Goal: Task Accomplishment & Management: Manage account settings

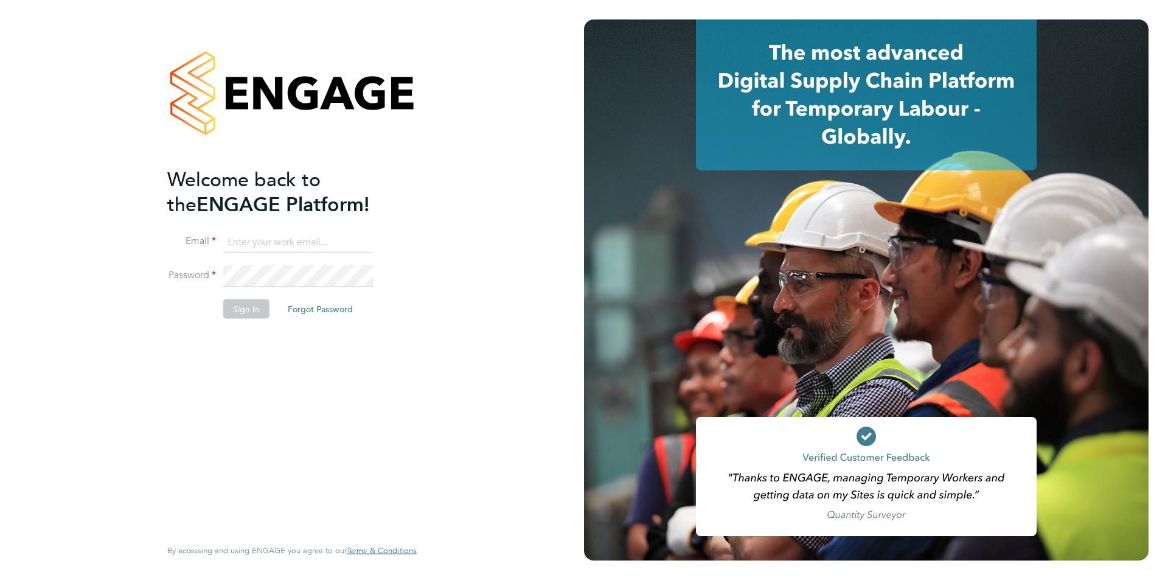
type input "[EMAIL_ADDRESS][PERSON_NAME][DOMAIN_NAME]"
click at [238, 304] on button "Sign In" at bounding box center [246, 308] width 46 height 19
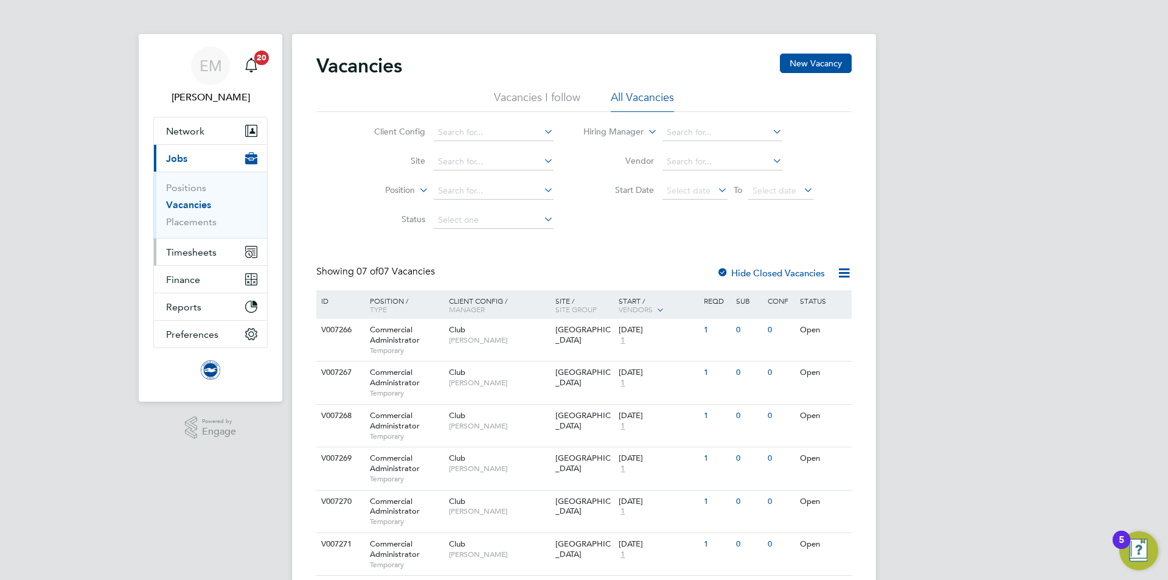
click at [210, 250] on span "Timesheets" at bounding box center [191, 252] width 50 height 12
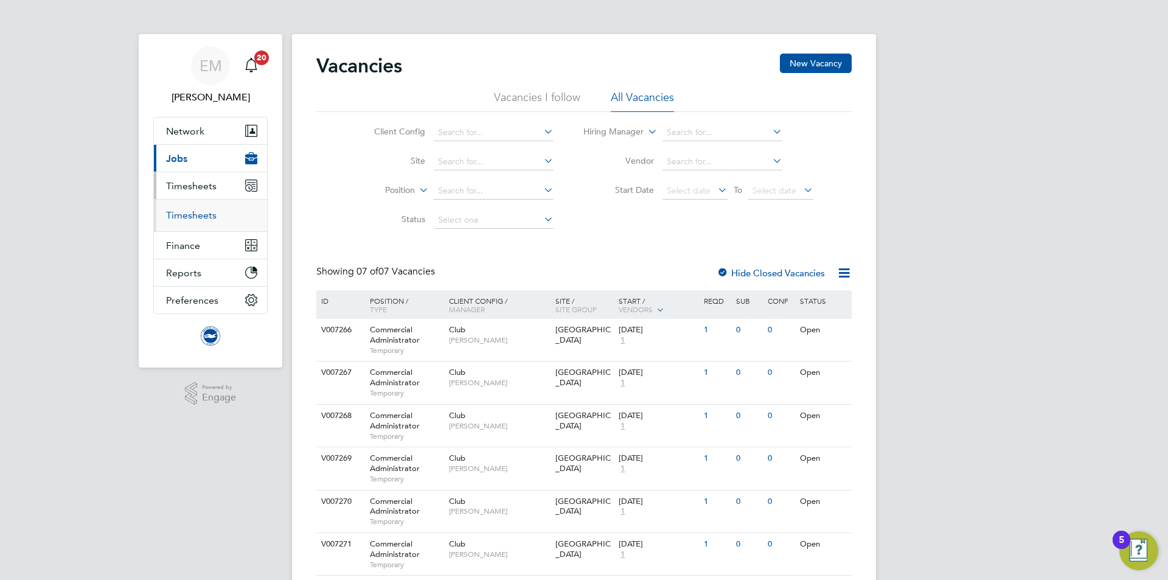
click at [195, 220] on link "Timesheets" at bounding box center [191, 215] width 50 height 12
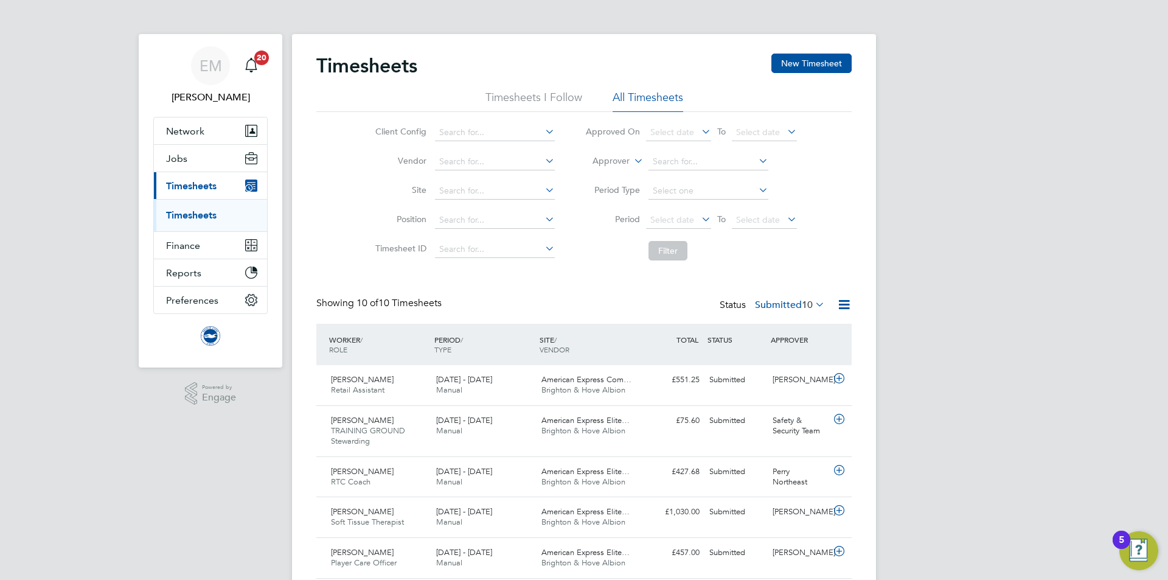
click at [620, 153] on li "Approver" at bounding box center [691, 161] width 242 height 29
click at [618, 158] on label "Approver" at bounding box center [602, 161] width 55 height 12
click at [598, 176] on li "Worker" at bounding box center [599, 175] width 60 height 16
click at [712, 162] on input at bounding box center [708, 161] width 120 height 17
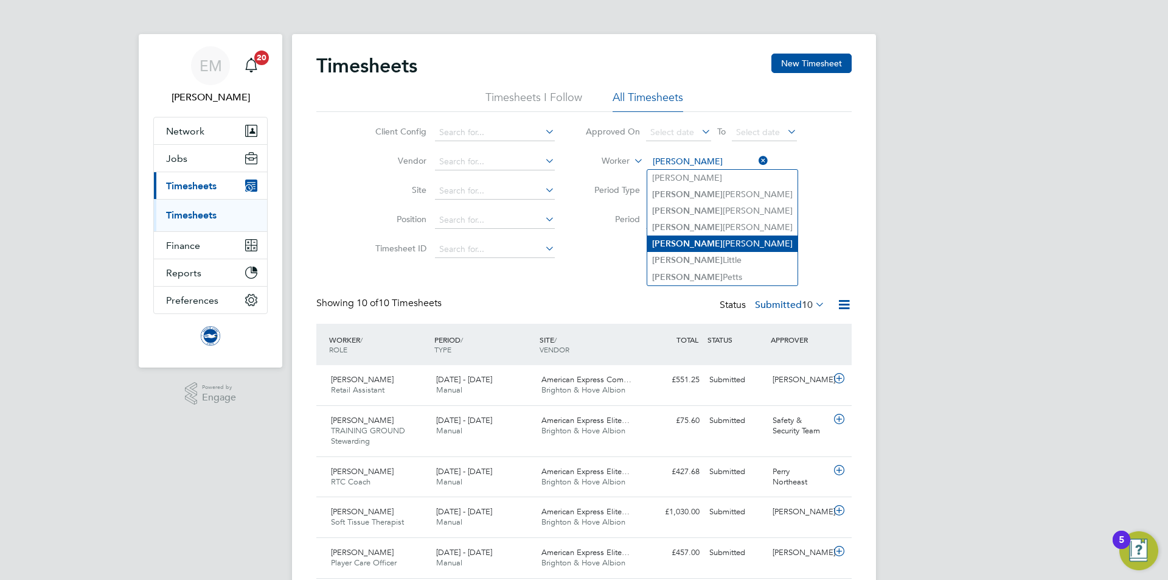
click at [726, 240] on li "Charlie Machell" at bounding box center [722, 243] width 150 height 16
type input "Charlie Machell"
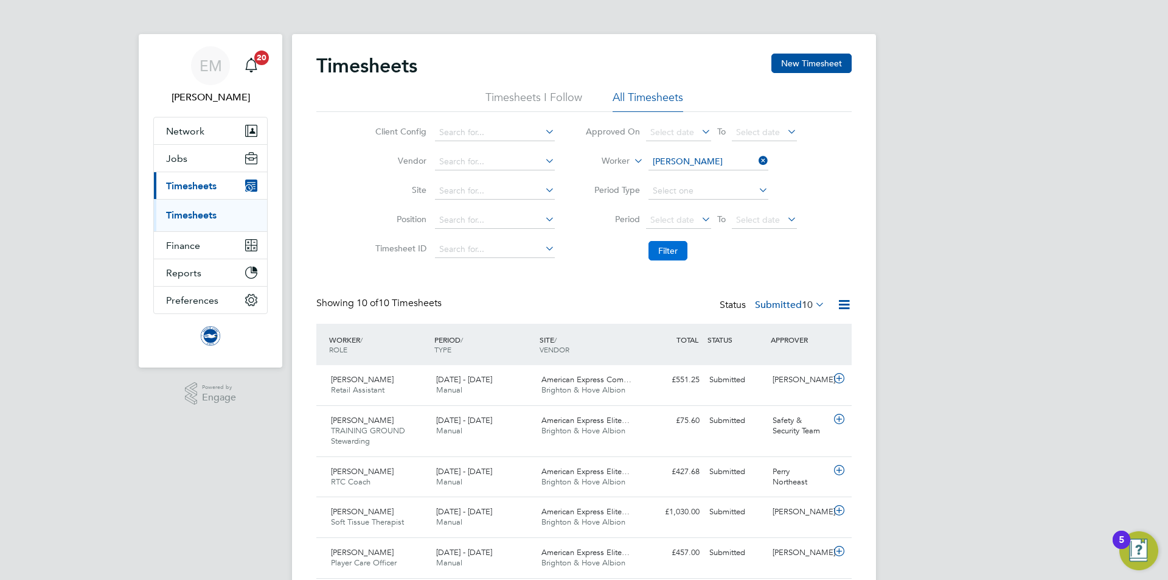
click at [680, 251] on button "Filter" at bounding box center [667, 250] width 39 height 19
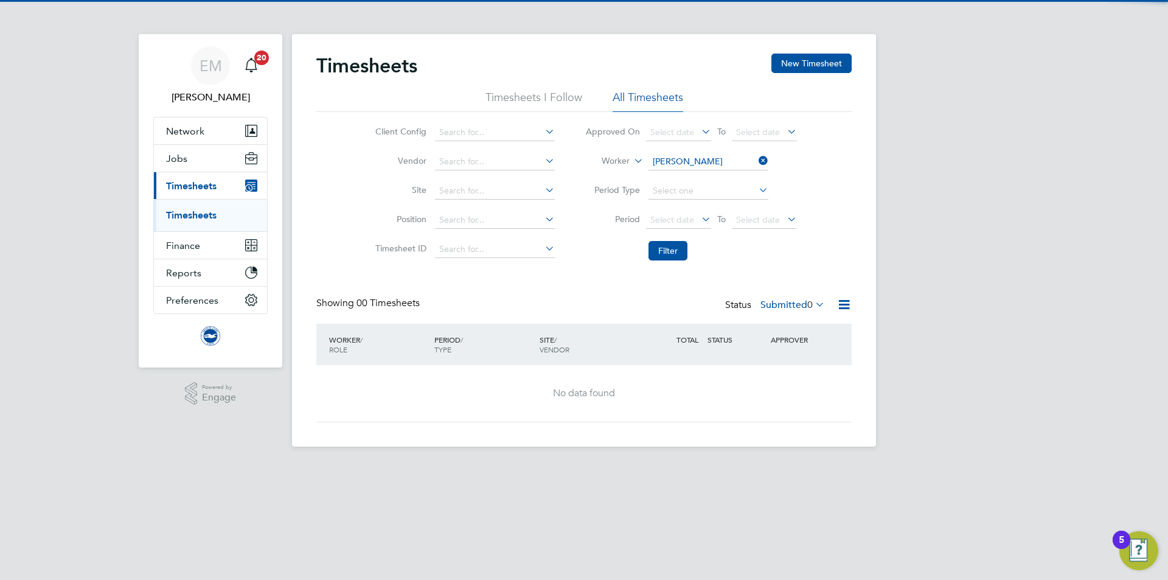
click at [779, 314] on div "Showing 00 Timesheets Status Submitted 0" at bounding box center [583, 310] width 535 height 27
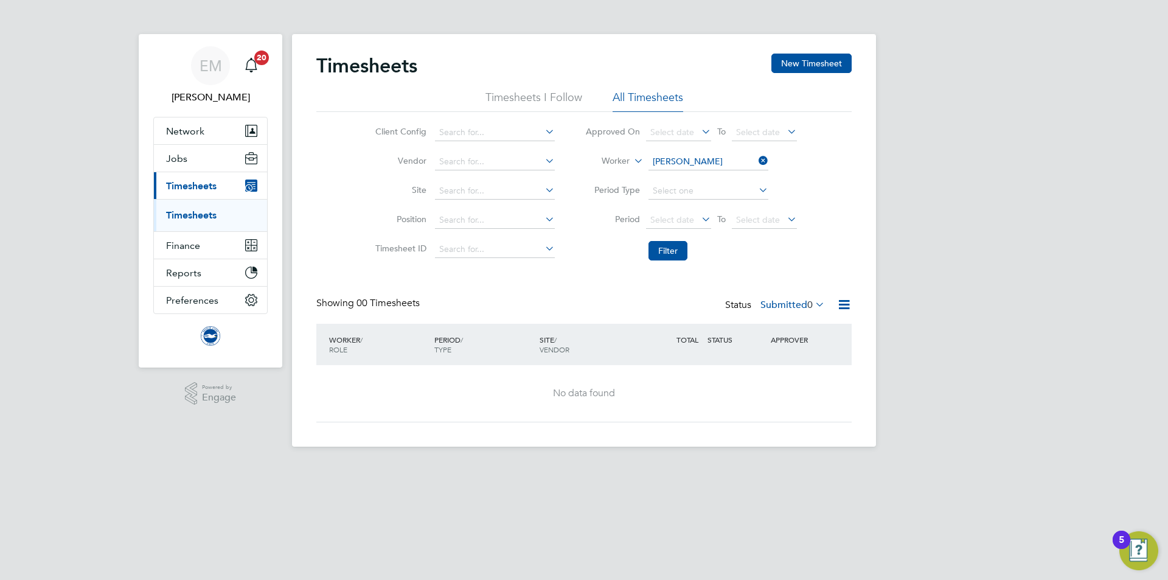
click at [777, 303] on label "Submitted 0" at bounding box center [792, 305] width 64 height 12
click at [786, 324] on li "All" at bounding box center [786, 325] width 56 height 17
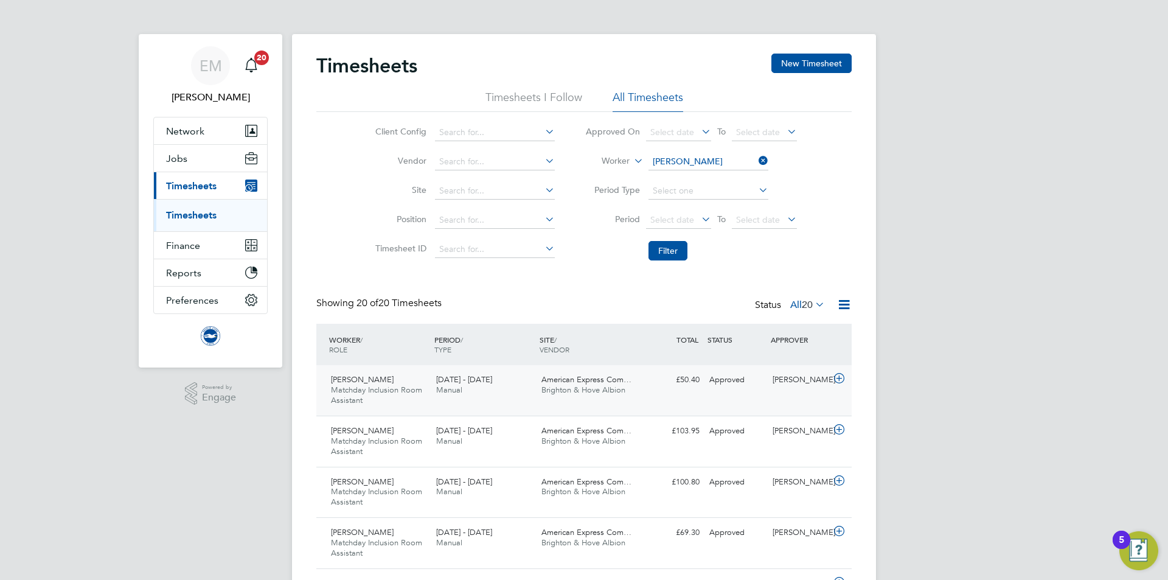
click at [401, 403] on div "Charlie Machell Matchday Inclusion Room Assistant 1 - 31 Aug 2025" at bounding box center [378, 390] width 105 height 41
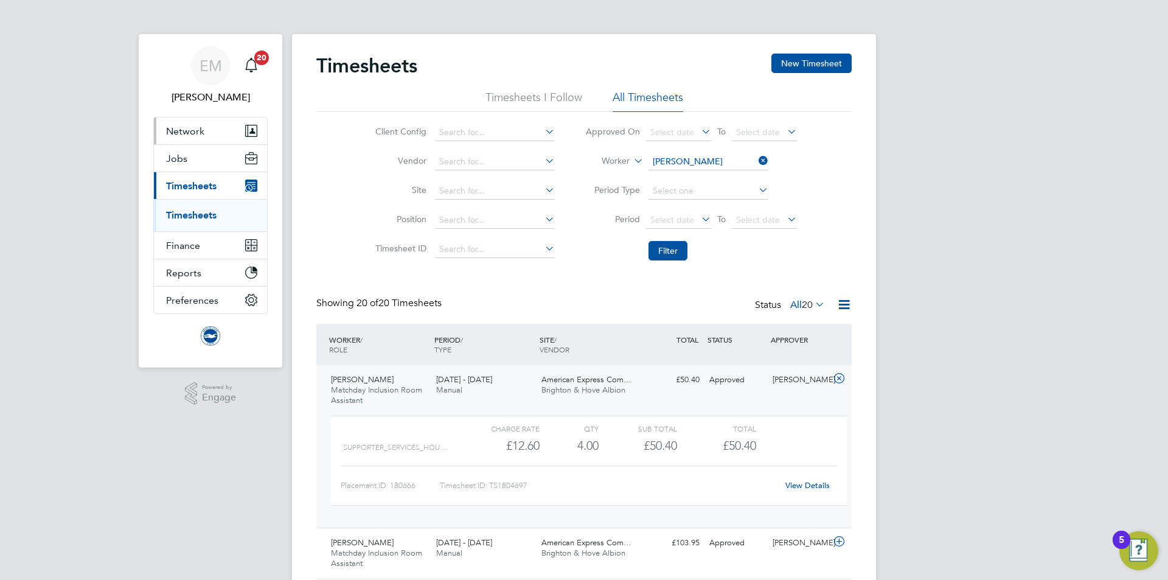
click at [192, 135] on span "Network" at bounding box center [185, 131] width 38 height 12
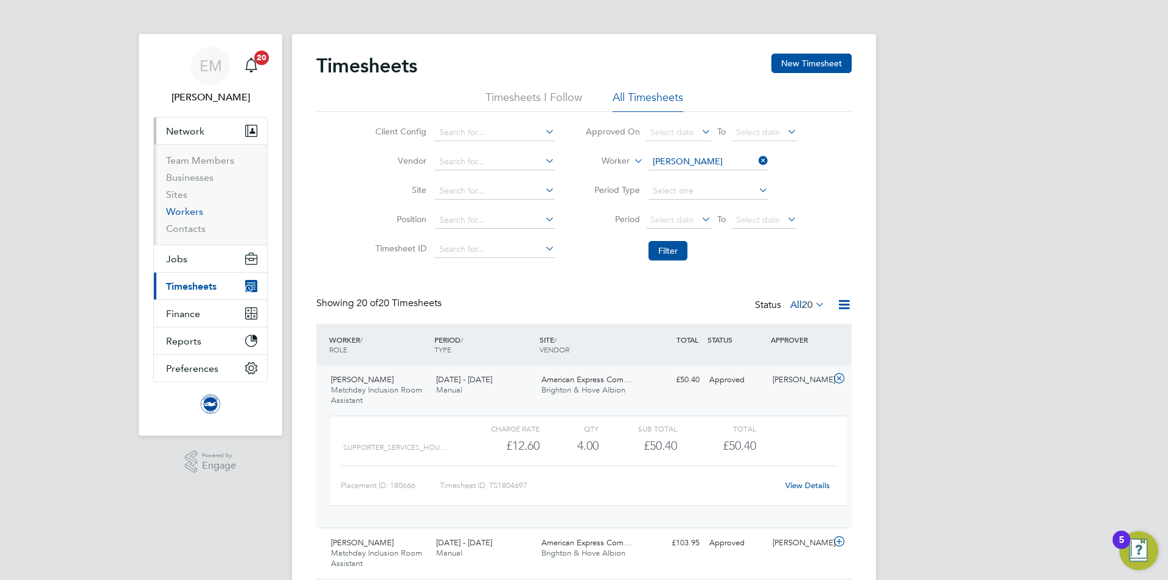
click at [183, 208] on link "Workers" at bounding box center [184, 212] width 37 height 12
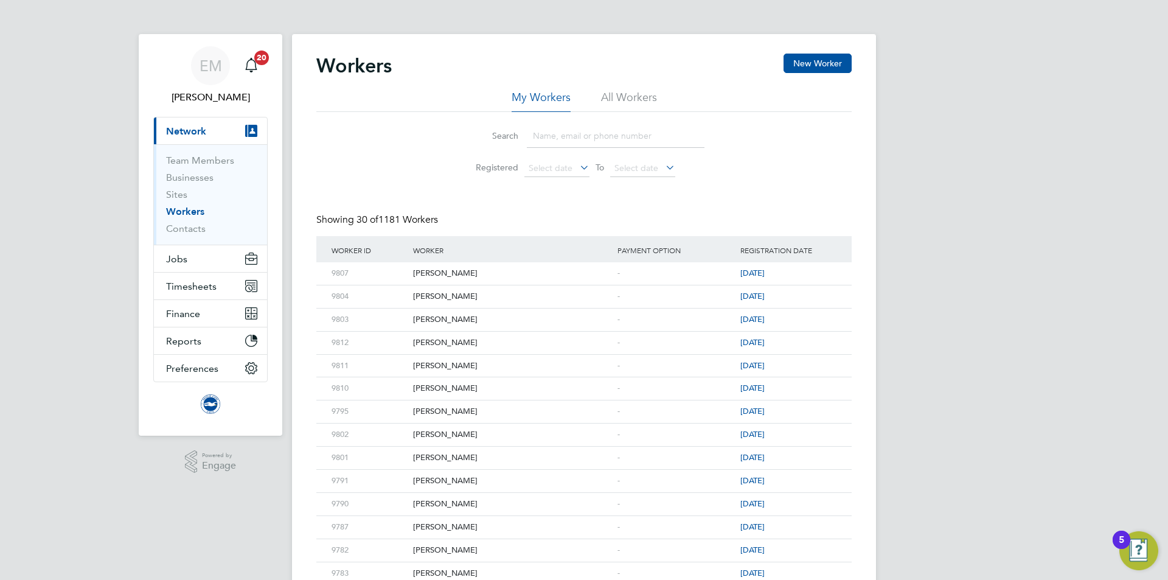
click at [608, 99] on li "All Workers" at bounding box center [629, 101] width 56 height 22
click at [592, 120] on li "Search" at bounding box center [583, 136] width 271 height 36
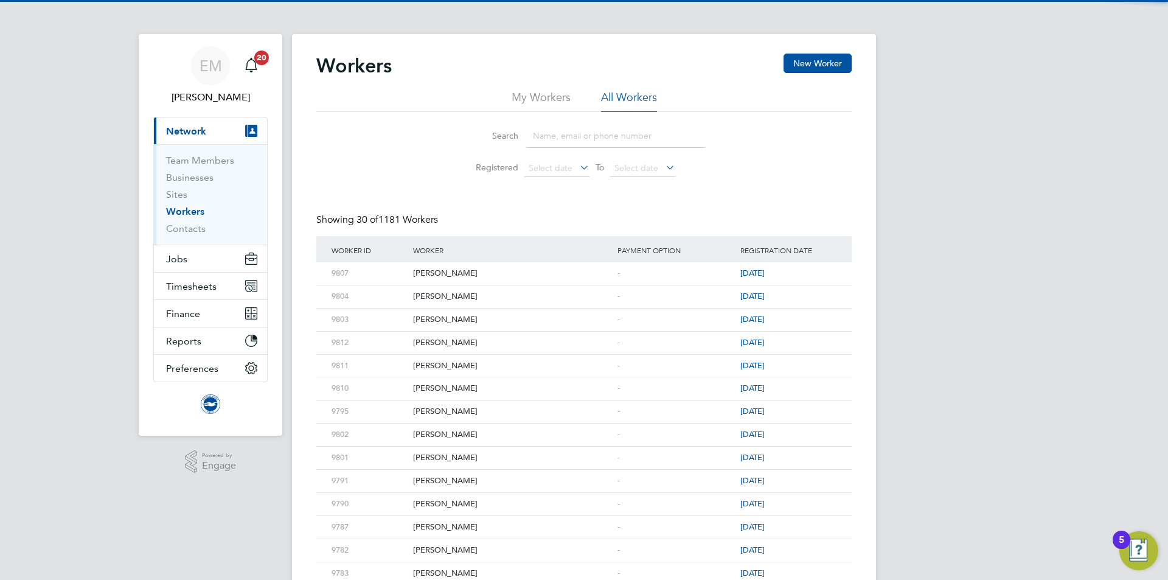
click at [585, 144] on input at bounding box center [616, 136] width 178 height 24
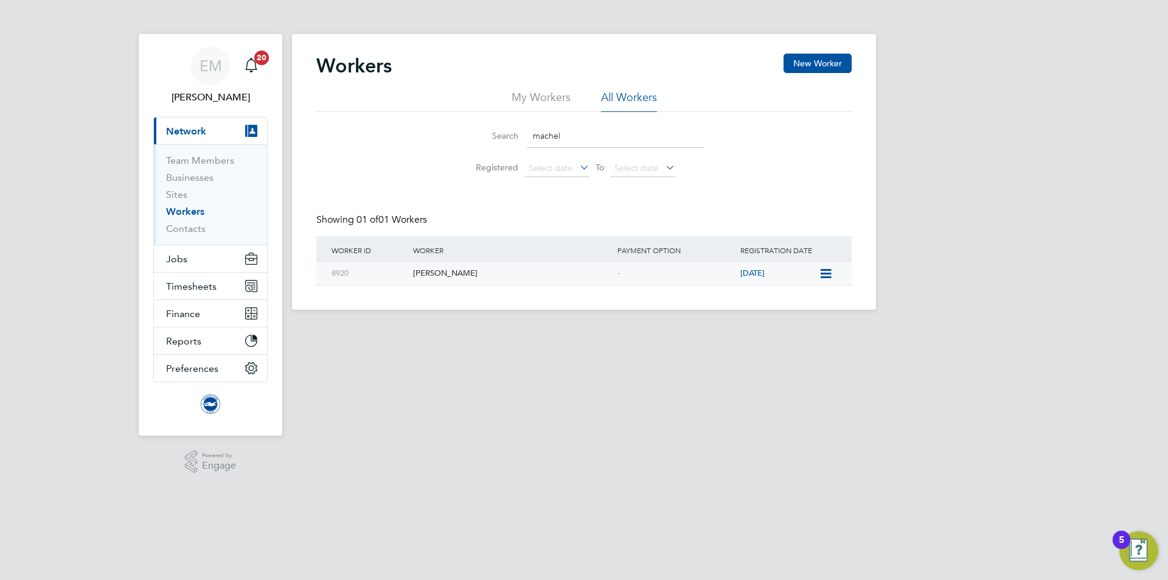
type input "machel"
click at [427, 277] on div "Charlie Machell" at bounding box center [512, 273] width 204 height 23
click at [169, 262] on span "Jobs" at bounding box center [176, 259] width 21 height 12
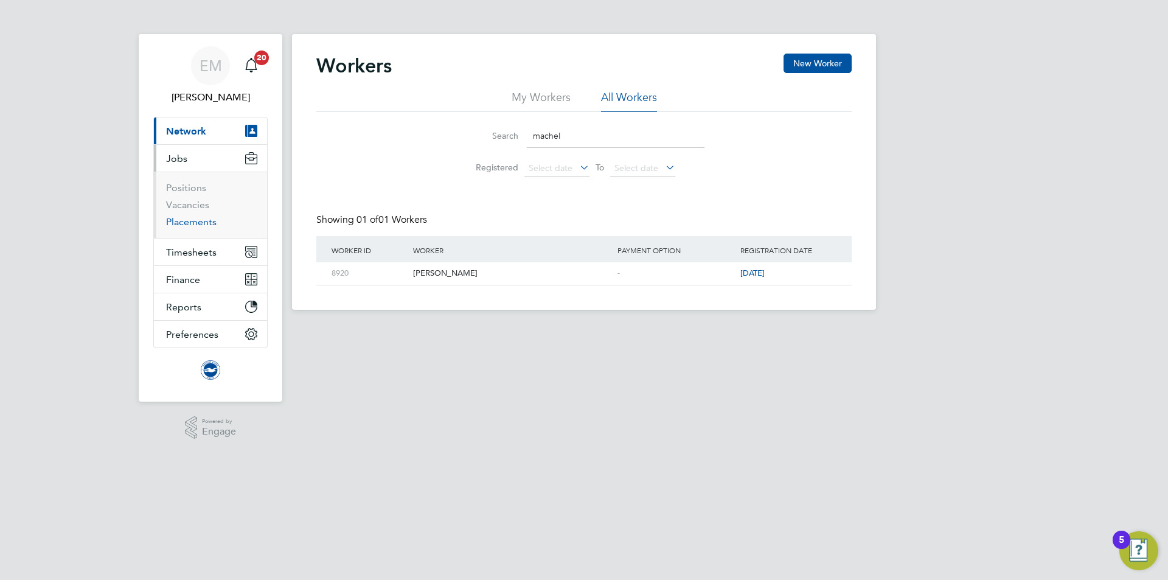
click at [212, 223] on link "Placements" at bounding box center [191, 222] width 50 height 12
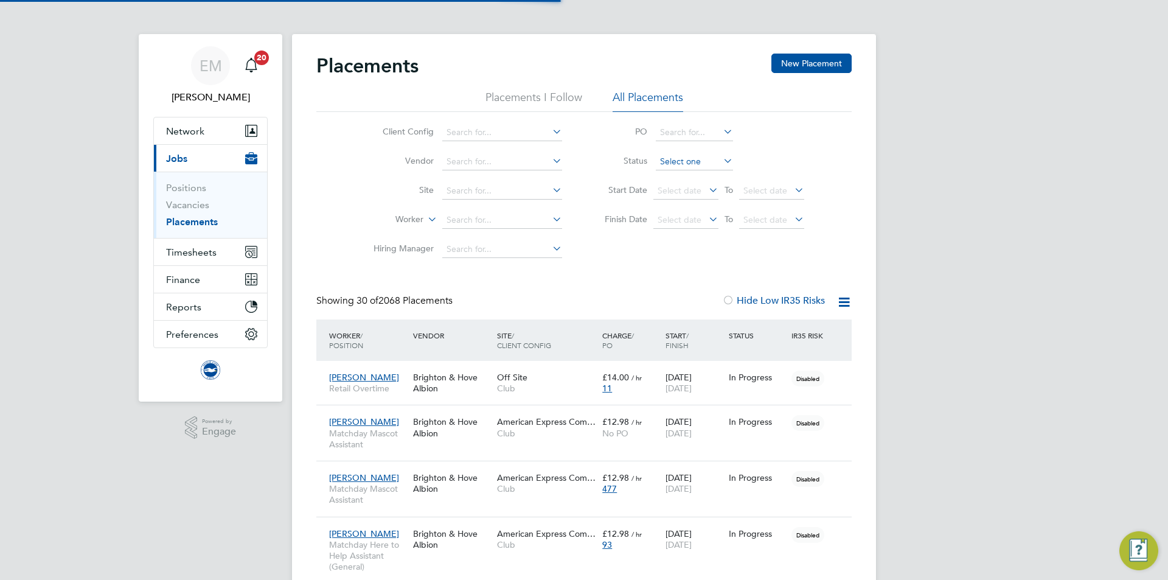
scroll to position [35, 106]
click at [458, 214] on input at bounding box center [502, 220] width 120 height 17
type input "gabija"
click at [504, 245] on ul "Gabija Banyte" at bounding box center [502, 237] width 122 height 18
click at [501, 236] on li "Hiring Manager" at bounding box center [463, 249] width 229 height 29
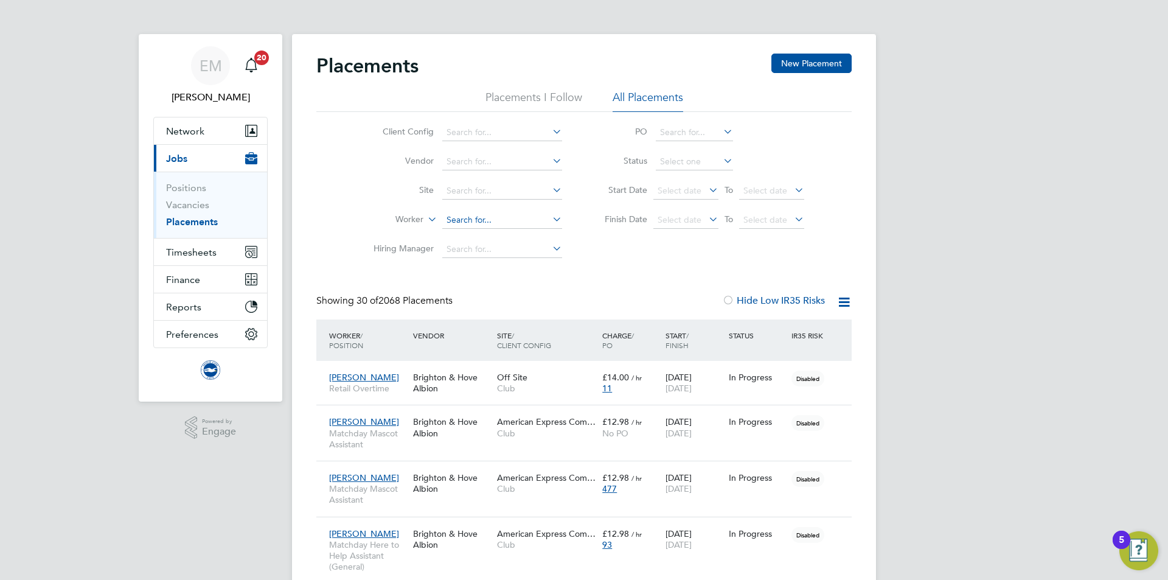
click at [484, 212] on input at bounding box center [502, 220] width 120 height 17
click at [495, 238] on li "Gabija Banyte" at bounding box center [502, 237] width 121 height 16
type input "Gabija Banyte"
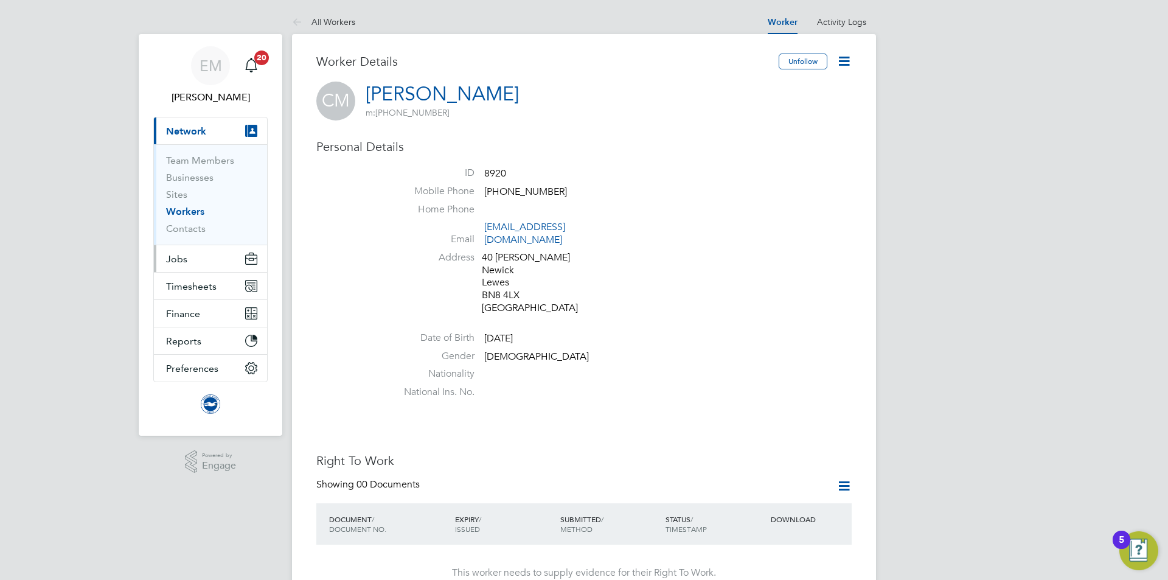
click at [176, 259] on span "Jobs" at bounding box center [176, 259] width 21 height 12
click at [182, 251] on button "Jobs" at bounding box center [210, 258] width 113 height 27
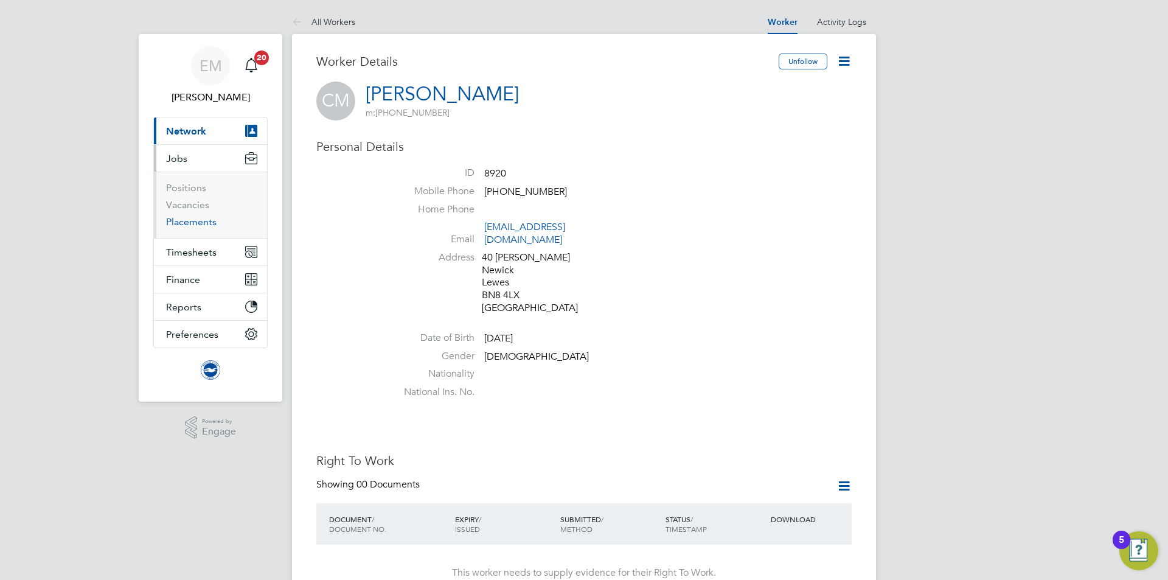
click at [191, 221] on link "Placements" at bounding box center [191, 222] width 50 height 12
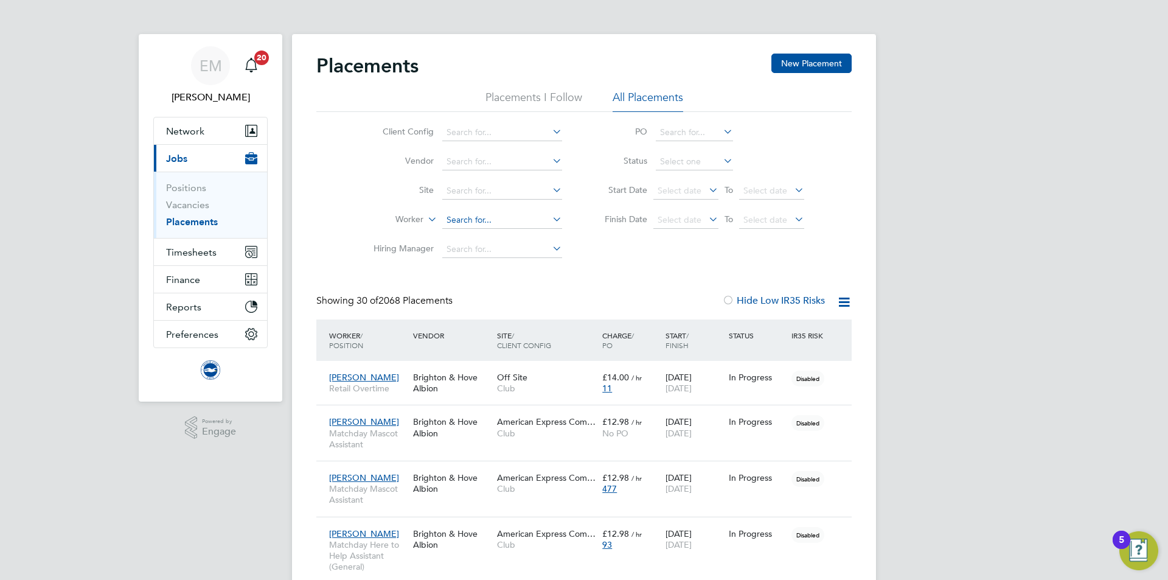
click at [505, 212] on input at bounding box center [502, 220] width 120 height 17
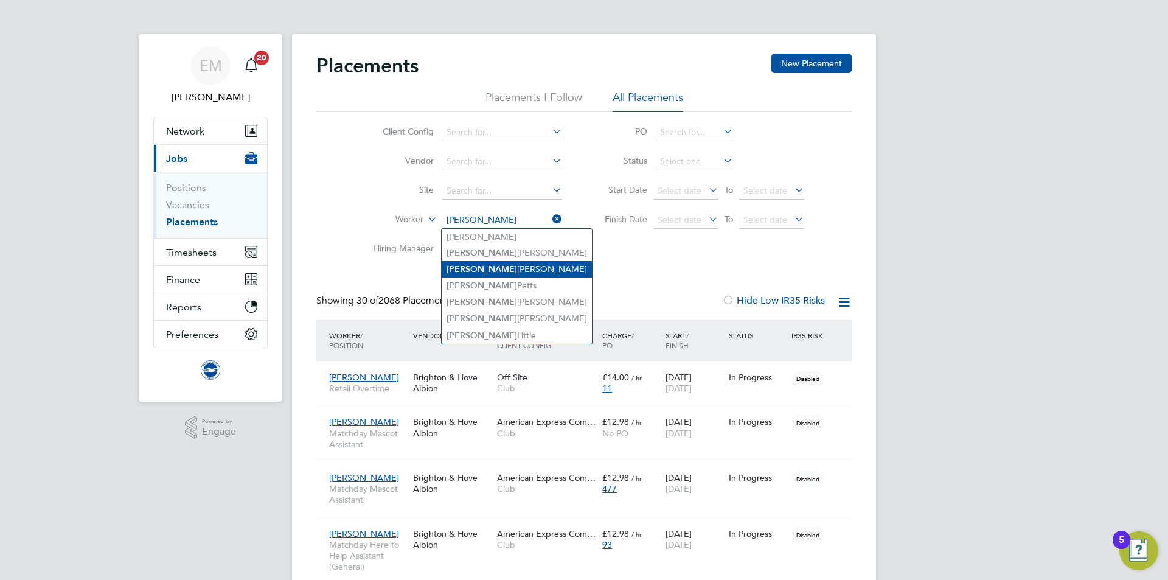
click at [505, 268] on li "Charlie Machell" at bounding box center [517, 269] width 150 height 16
type input "Charlie Machell"
